Goal: Download file/media

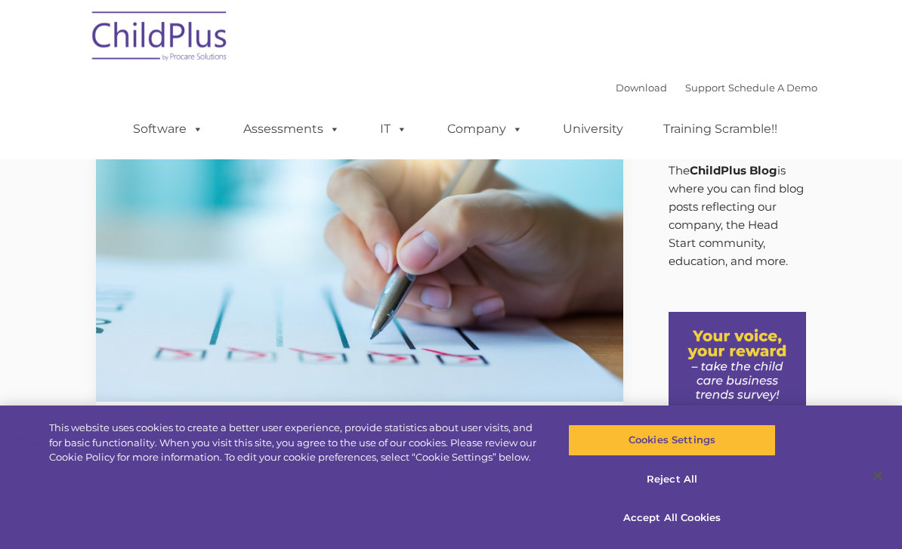
click at [586, 295] on img at bounding box center [359, 254] width 527 height 296
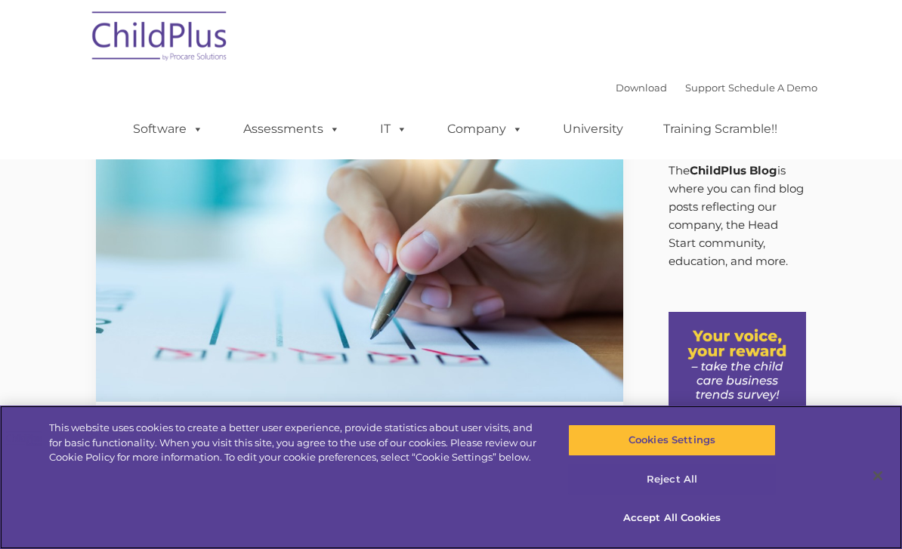
click at [679, 479] on button "Reject All" at bounding box center [672, 480] width 208 height 32
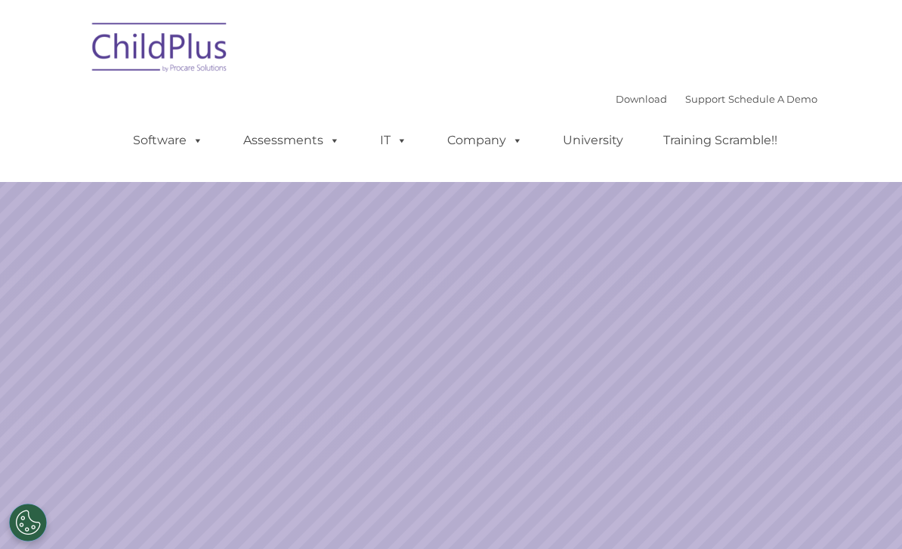
select select "MEDIUM"
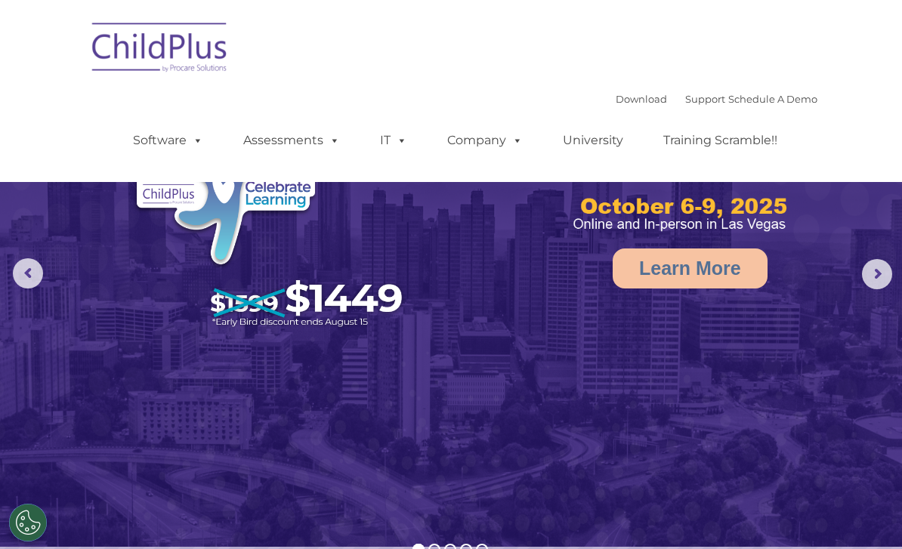
scroll to position [20, 0]
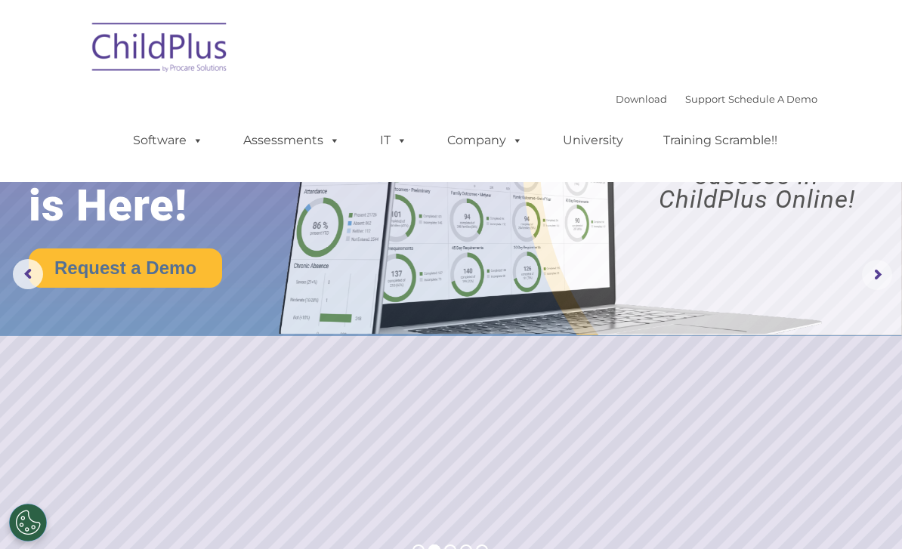
click at [892, 277] on rs-arrow at bounding box center [877, 275] width 30 height 30
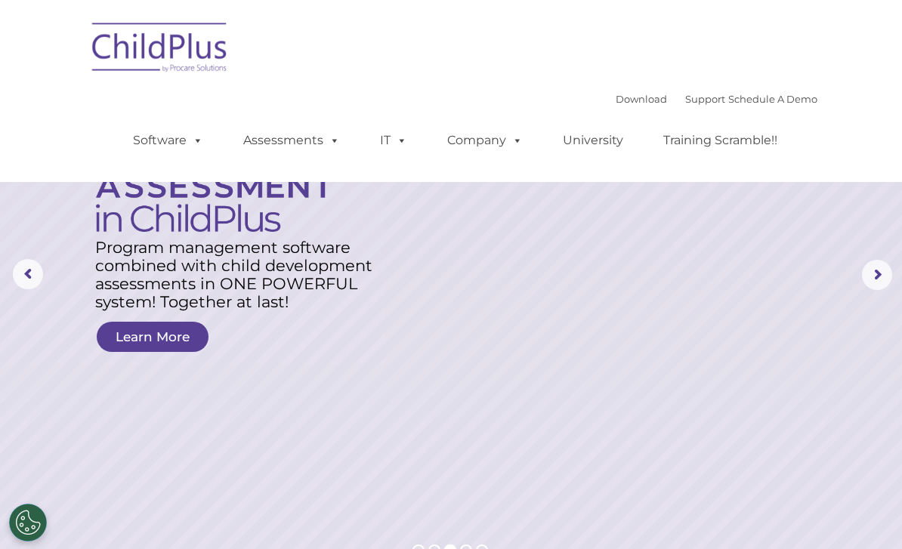
click at [29, 274] on rs-arrow at bounding box center [28, 274] width 30 height 30
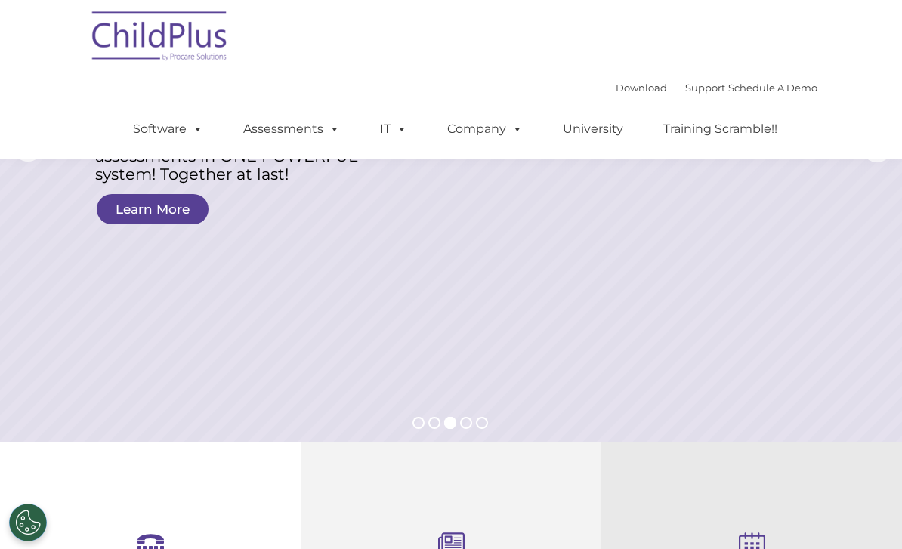
scroll to position [0, 0]
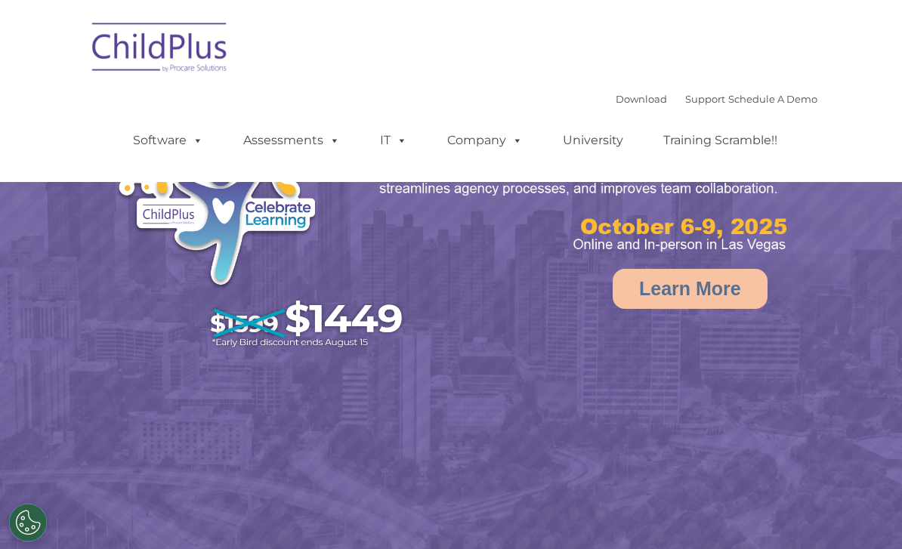
select select "MEDIUM"
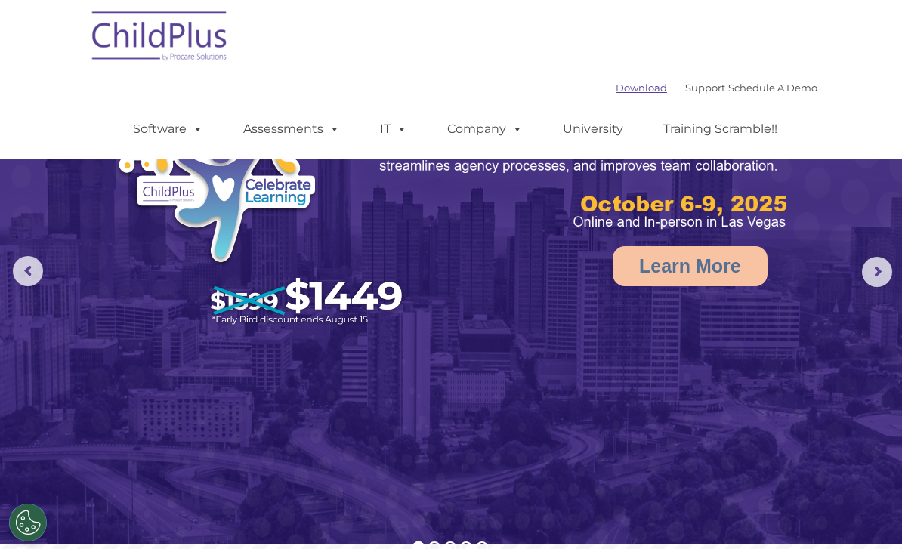
click at [638, 92] on link "Download" at bounding box center [641, 88] width 51 height 12
